Goal: Navigation & Orientation: Find specific page/section

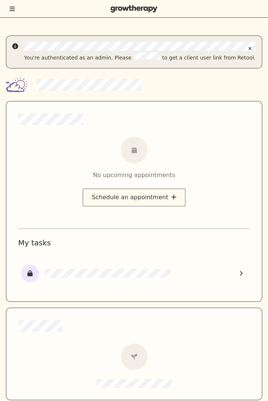
click at [13, 12] on button "Toggle menu" at bounding box center [12, 8] width 7 height 7
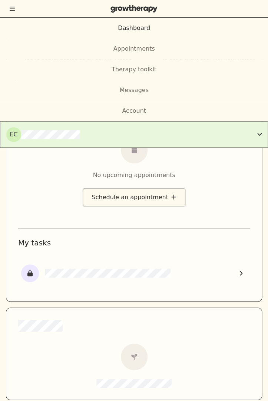
click at [115, 134] on div "EC" at bounding box center [131, 134] width 251 height 15
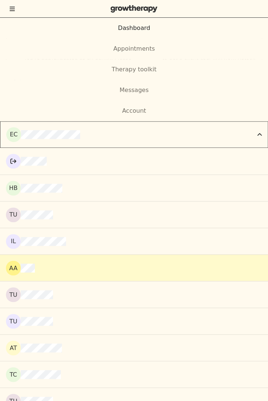
click at [95, 260] on button "aa" at bounding box center [134, 268] width 268 height 27
